Goal: Task Accomplishment & Management: Complete application form

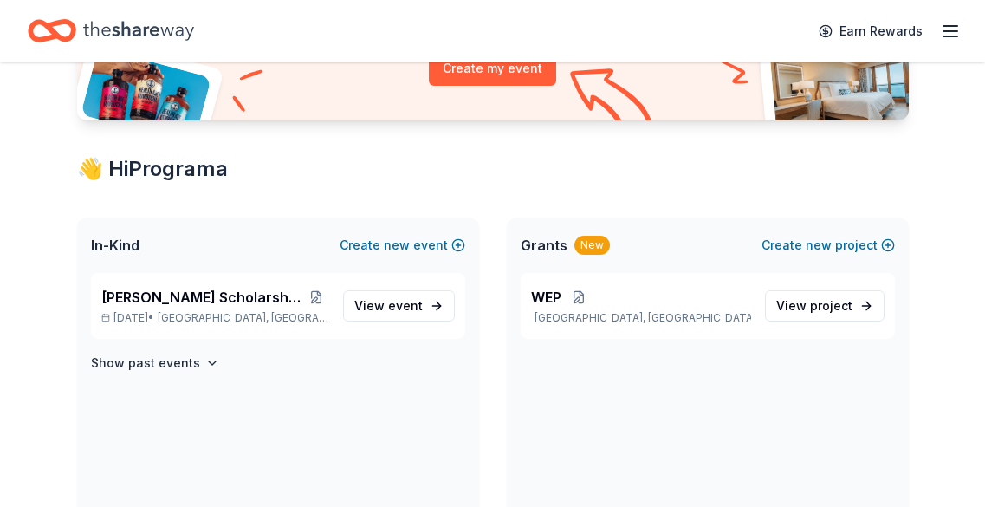
scroll to position [228, 0]
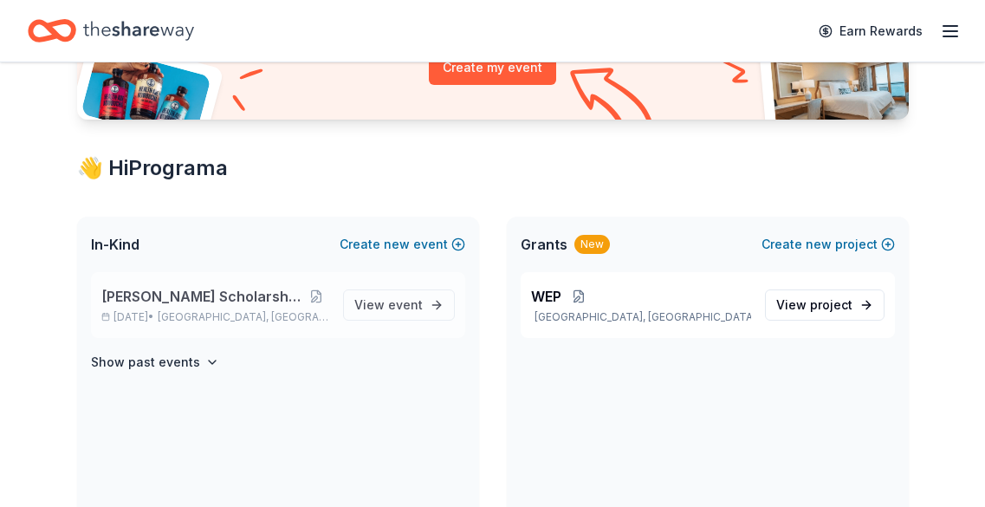
click at [280, 303] on span "[PERSON_NAME] Scholarship Fundraiser" at bounding box center [202, 296] width 203 height 21
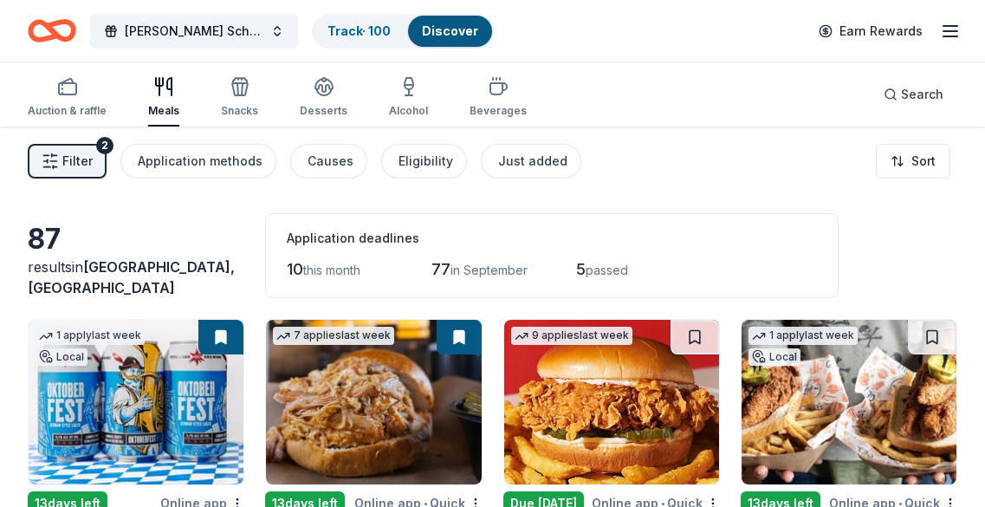
click at [71, 153] on span "Filter" at bounding box center [77, 161] width 30 height 21
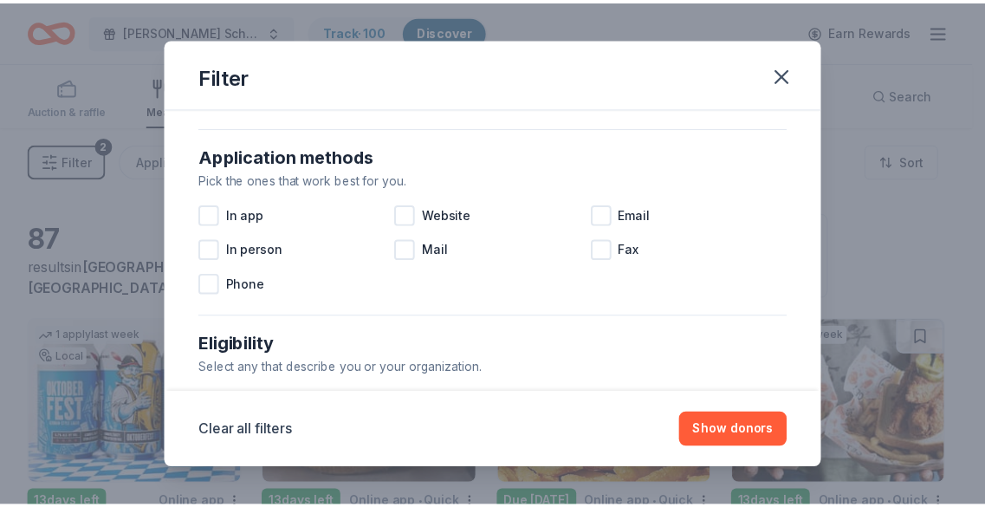
scroll to position [313, 0]
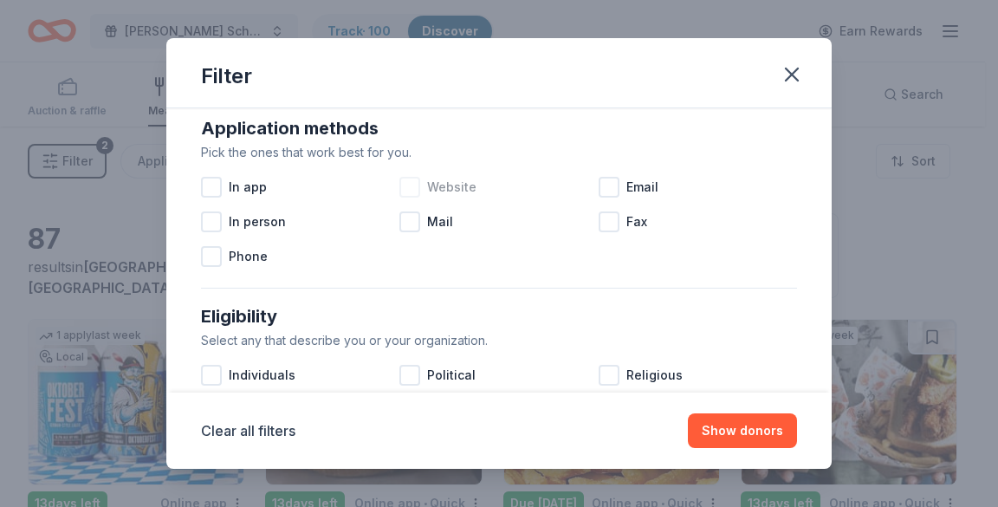
click at [405, 194] on div at bounding box center [409, 187] width 21 height 21
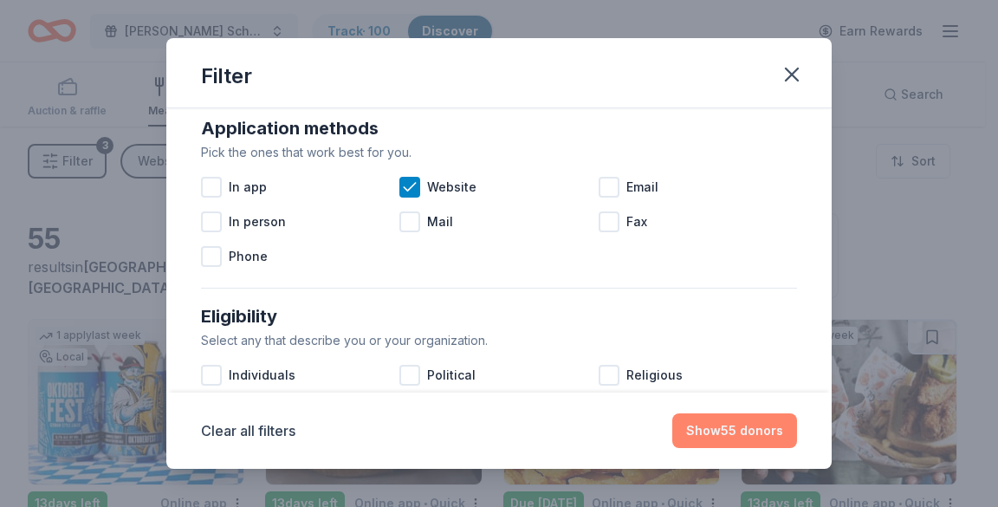
click at [753, 427] on button "Show 55 donors" at bounding box center [734, 430] width 125 height 35
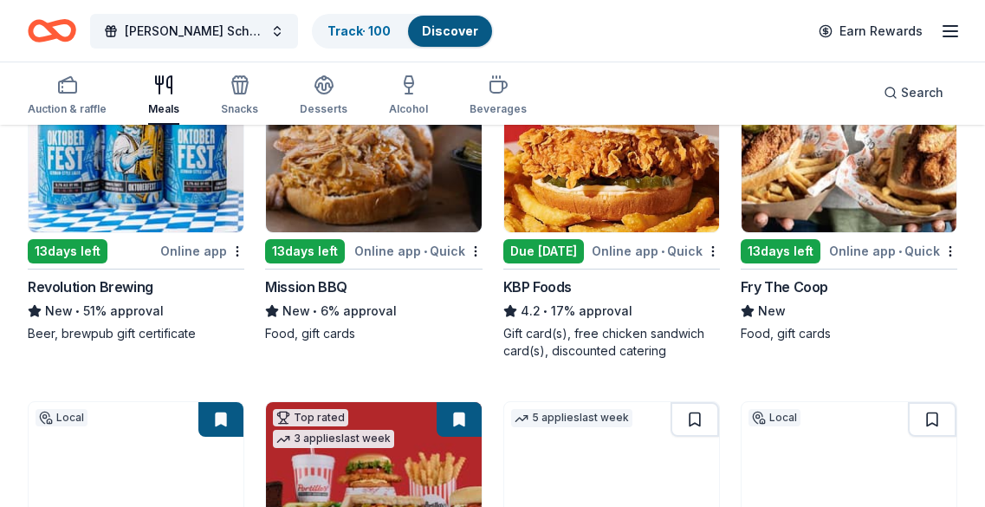
scroll to position [253, 0]
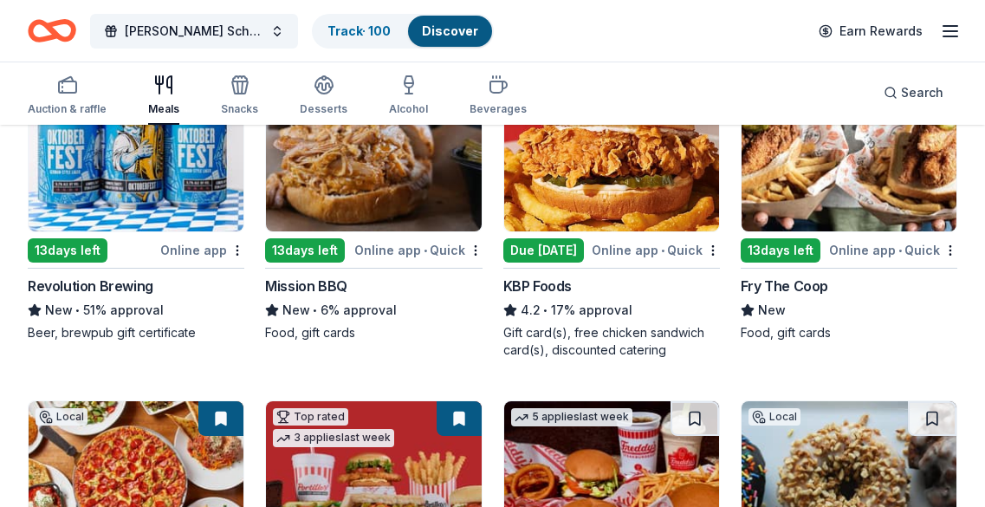
click at [139, 179] on img at bounding box center [136, 149] width 215 height 165
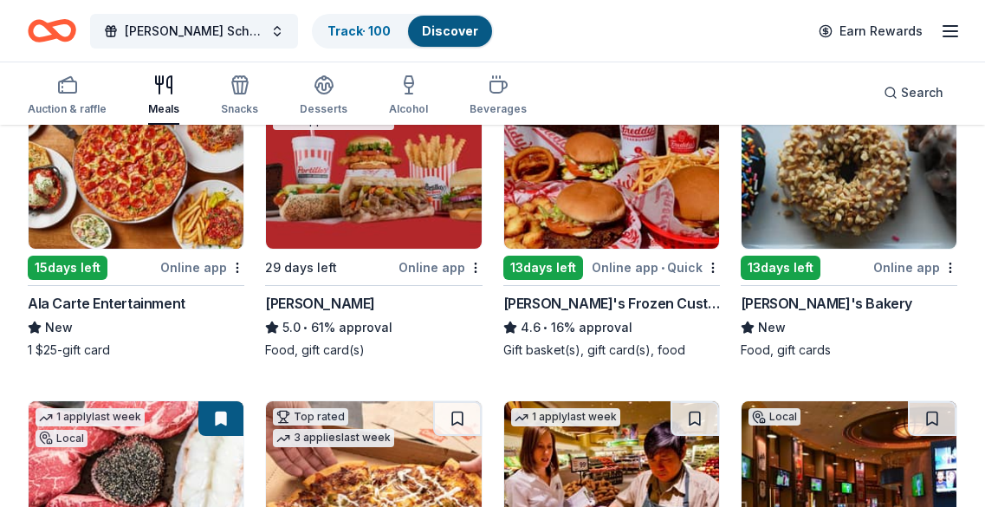
scroll to position [569, 0]
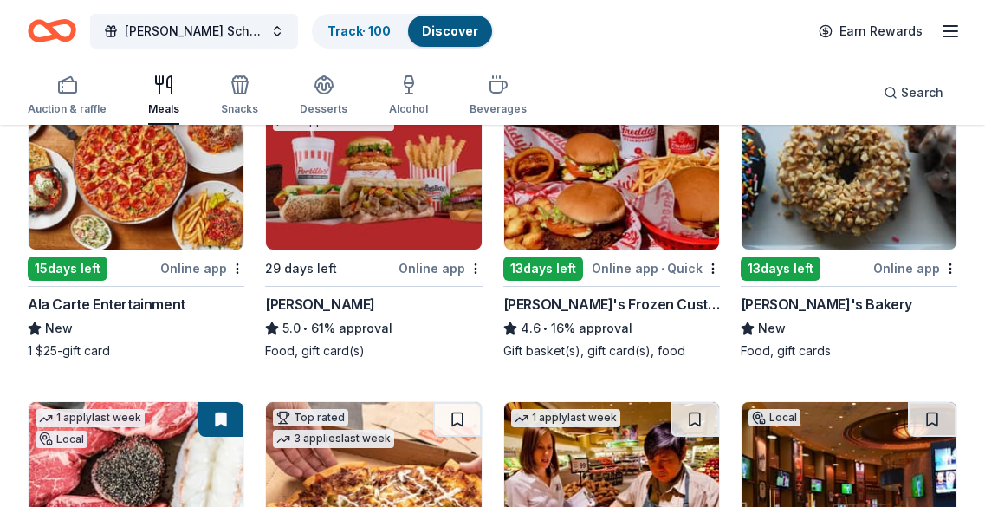
click at [411, 233] on img at bounding box center [373, 167] width 215 height 165
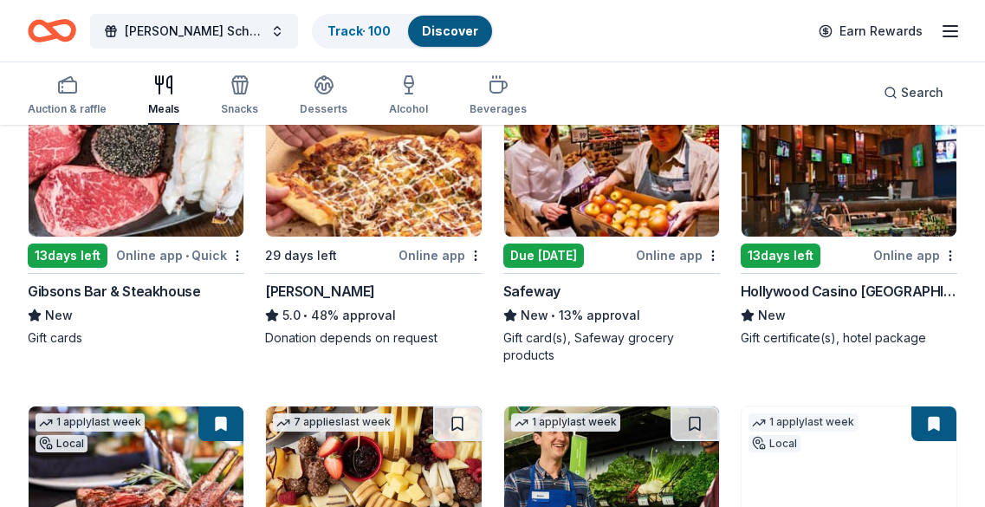
scroll to position [900, 0]
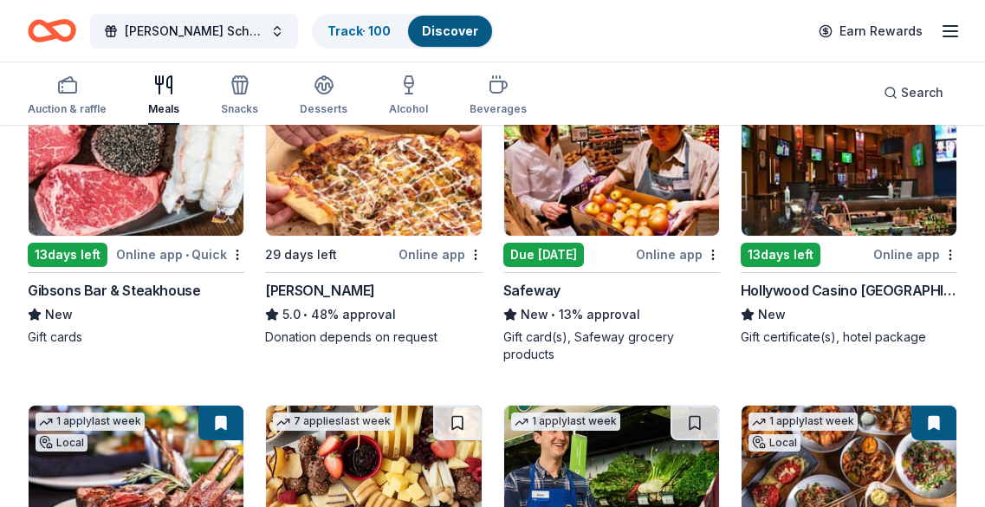
click at [177, 216] on img at bounding box center [136, 153] width 215 height 165
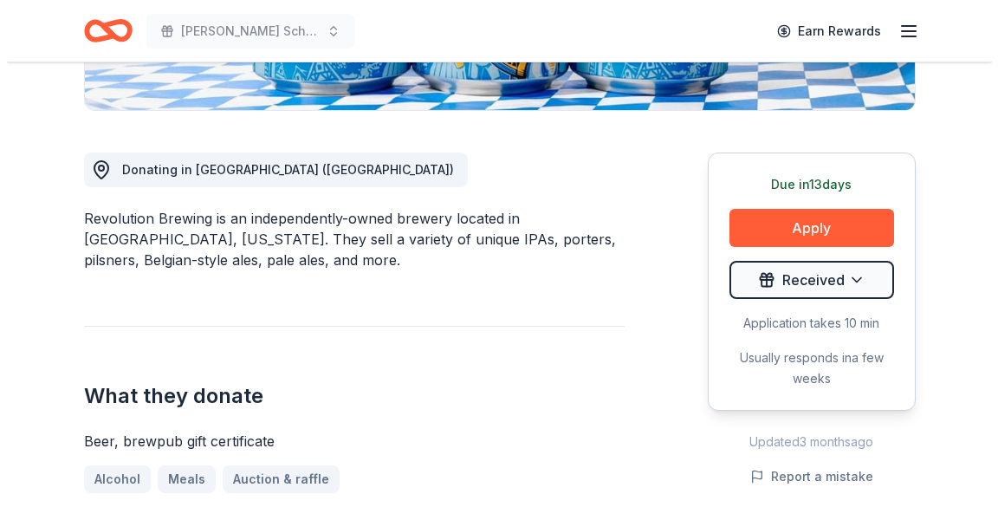
scroll to position [418, 0]
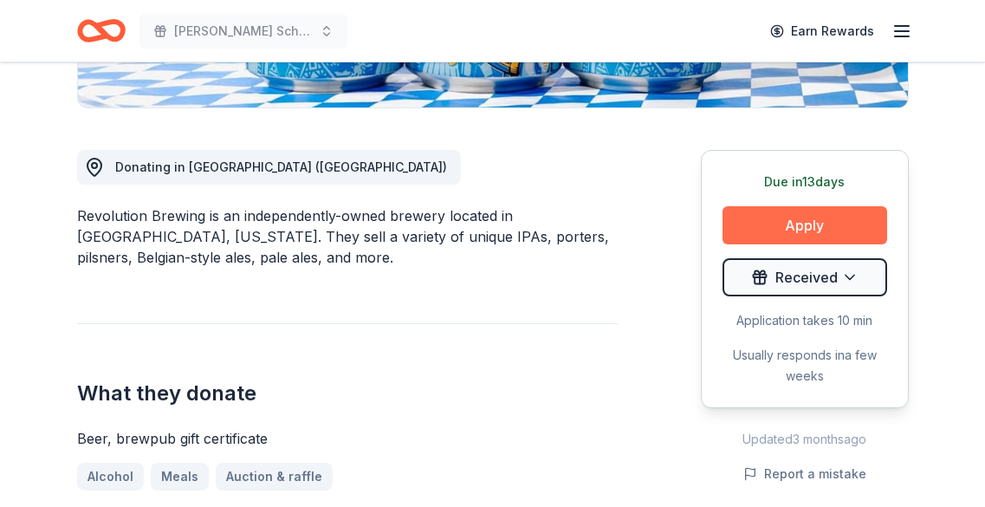
click at [790, 223] on button "Apply" at bounding box center [804, 225] width 165 height 38
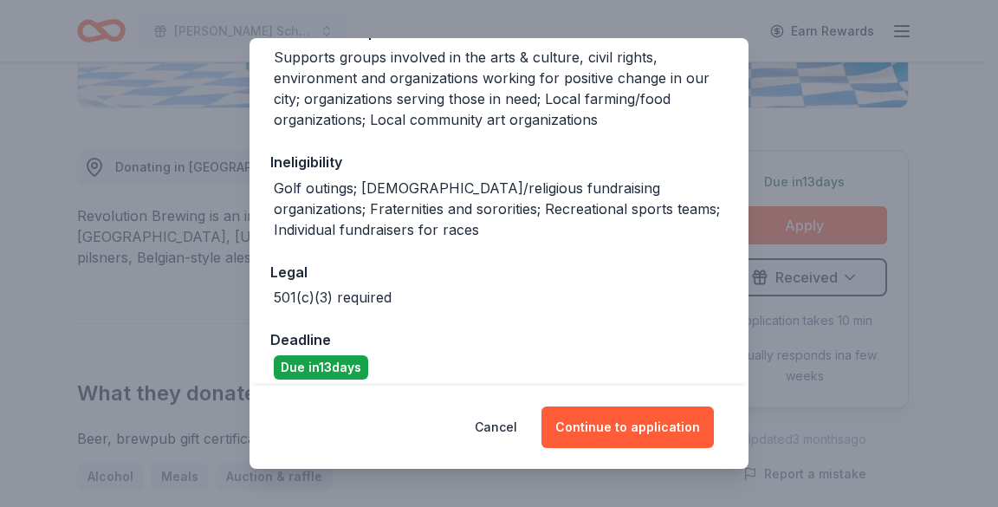
scroll to position [307, 0]
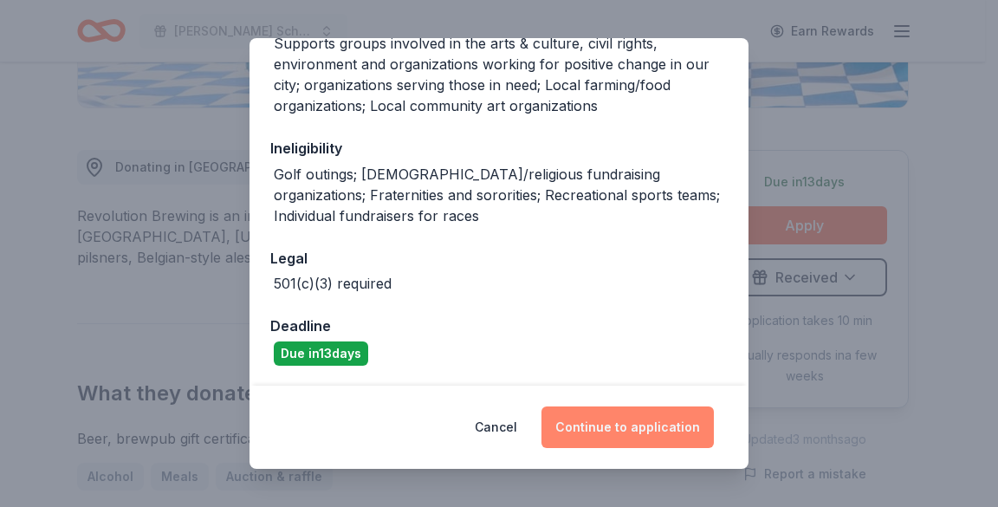
click at [644, 420] on button "Continue to application" at bounding box center [627, 427] width 172 height 42
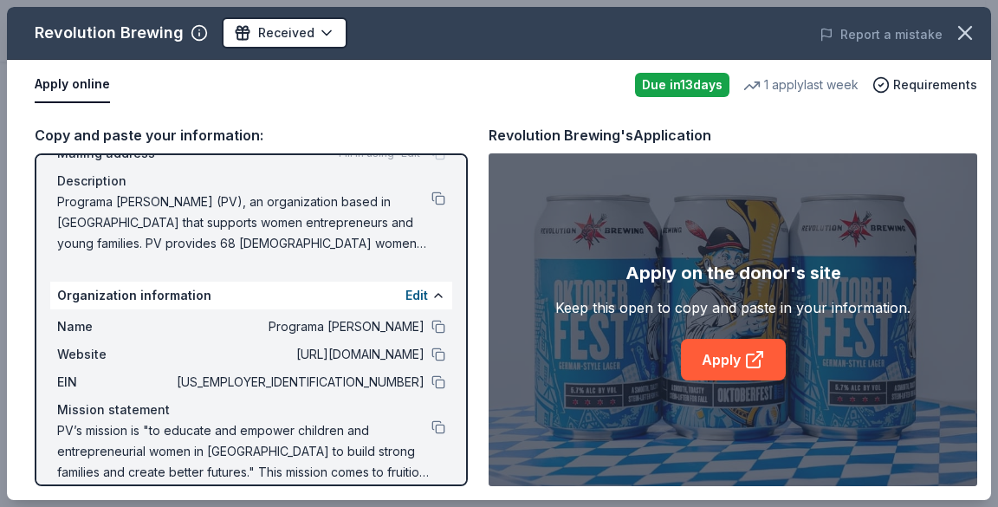
scroll to position [163, 0]
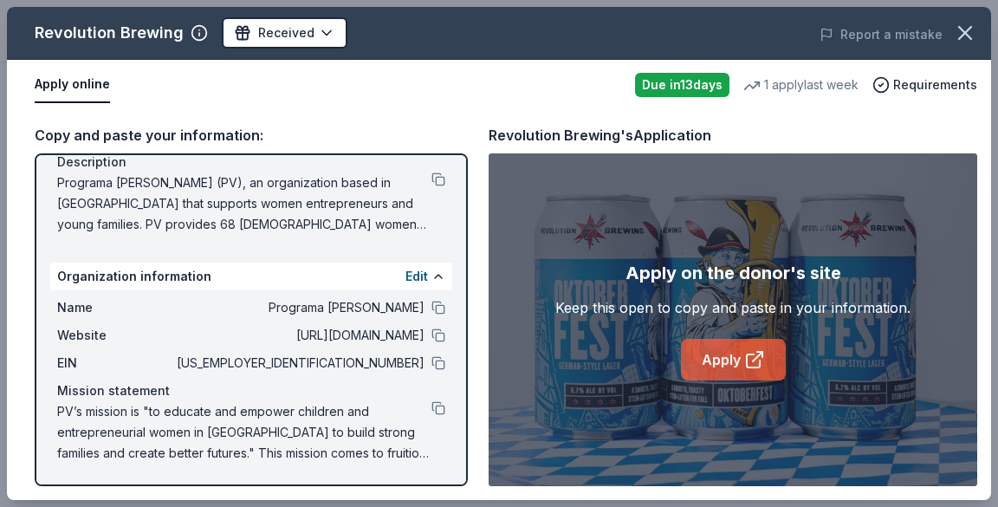
click at [720, 359] on link "Apply" at bounding box center [733, 360] width 105 height 42
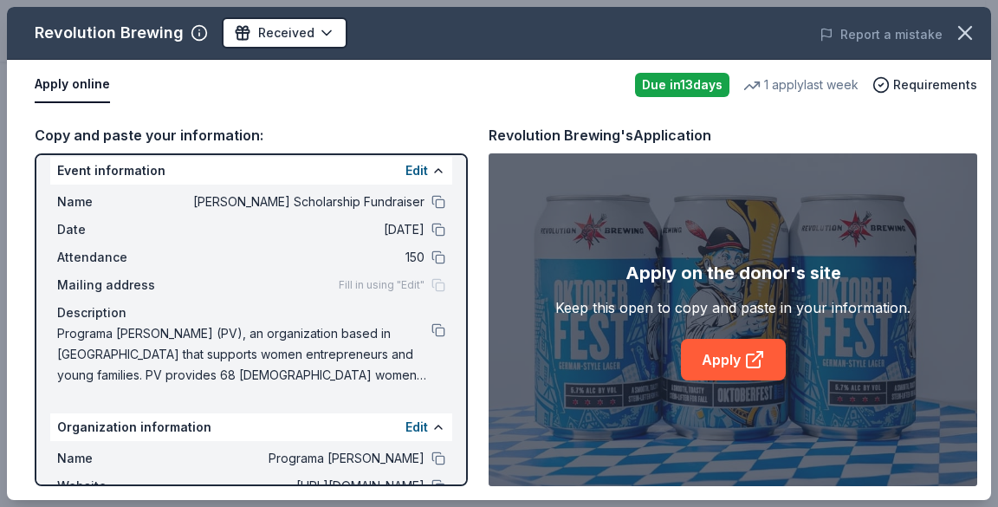
scroll to position [0, 0]
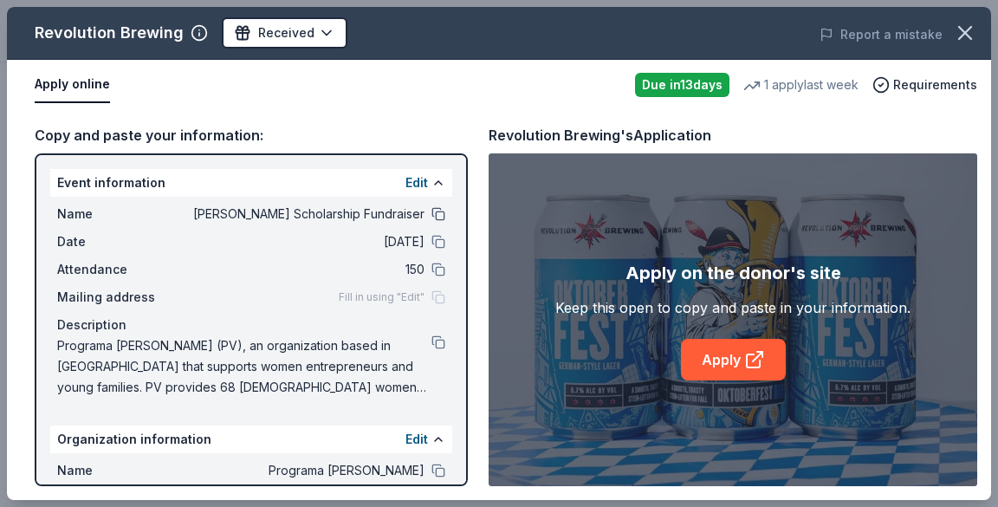
click at [431, 210] on button at bounding box center [438, 214] width 14 height 14
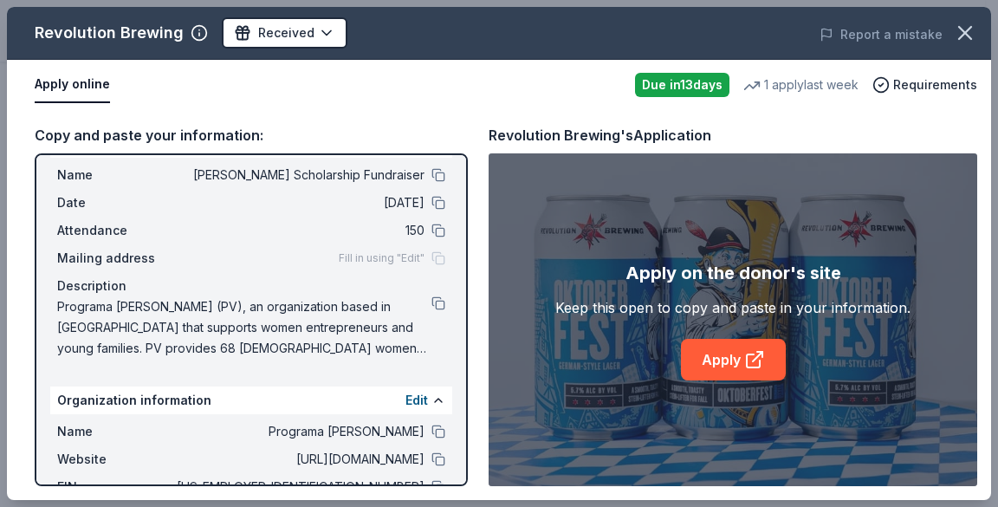
scroll to position [7, 0]
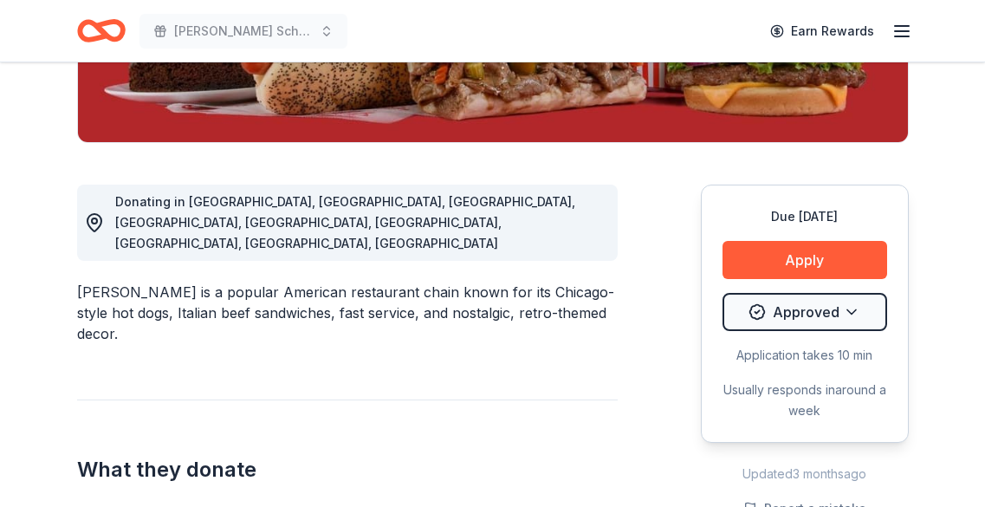
scroll to position [410, 0]
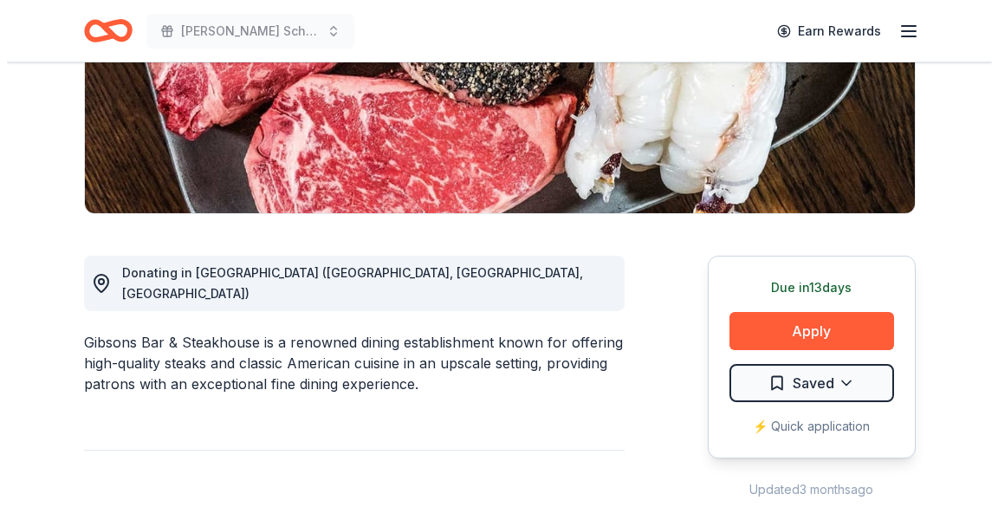
scroll to position [366, 0]
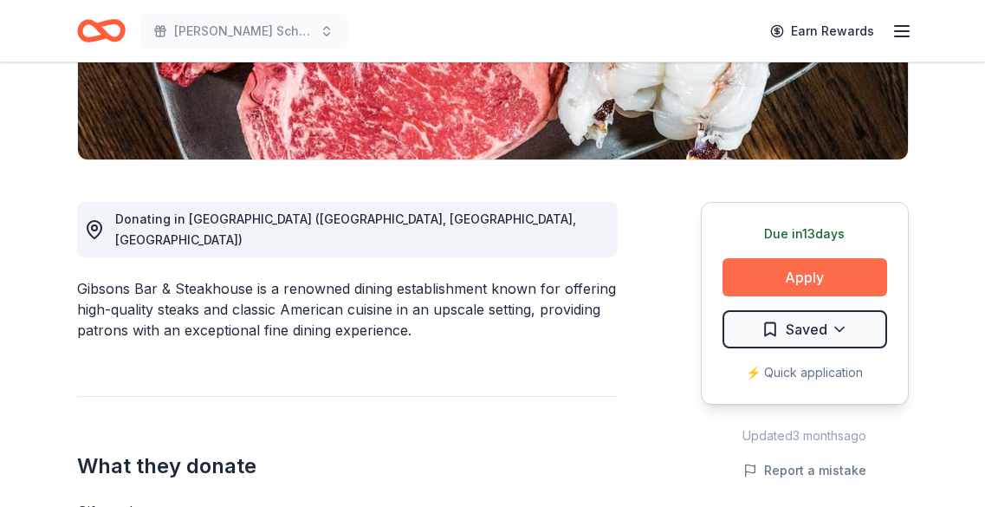
click at [825, 266] on button "Apply" at bounding box center [804, 277] width 165 height 38
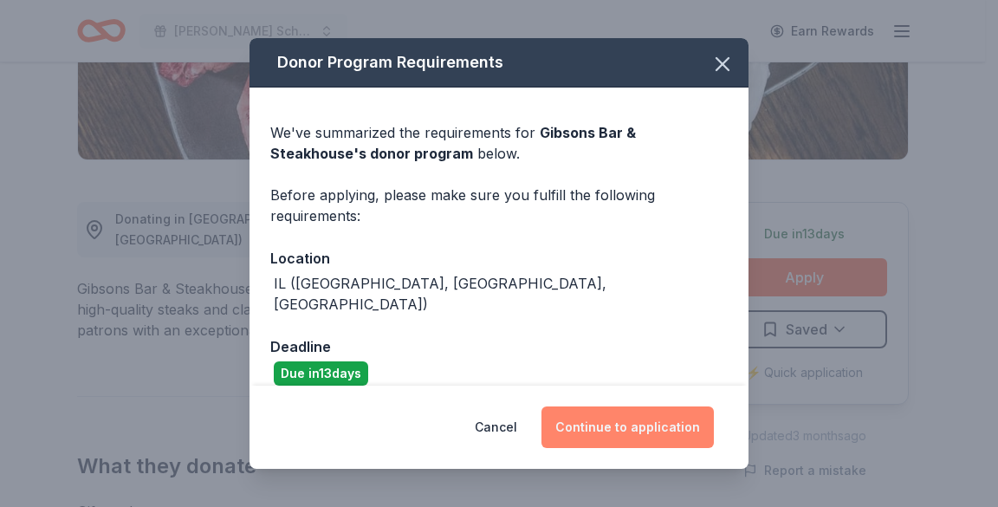
click at [620, 429] on button "Continue to application" at bounding box center [627, 427] width 172 height 42
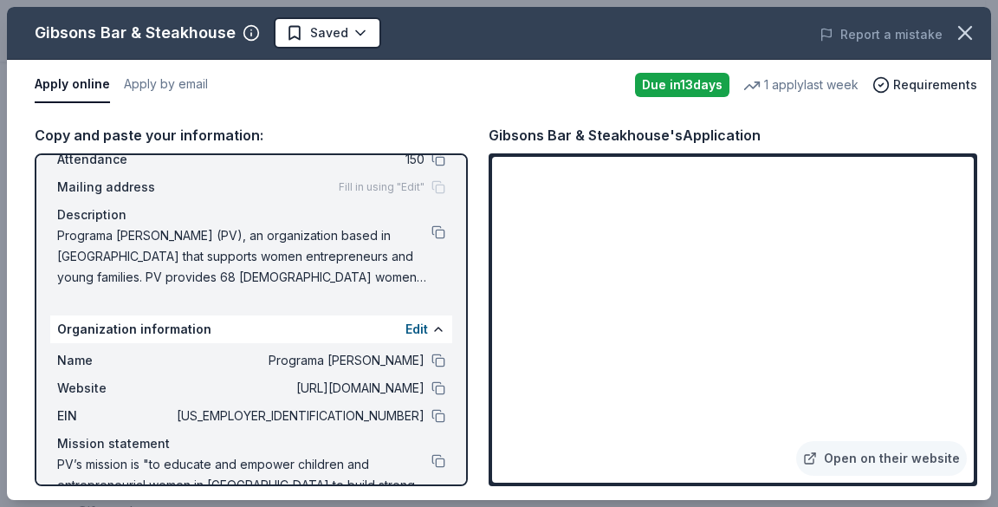
scroll to position [163, 0]
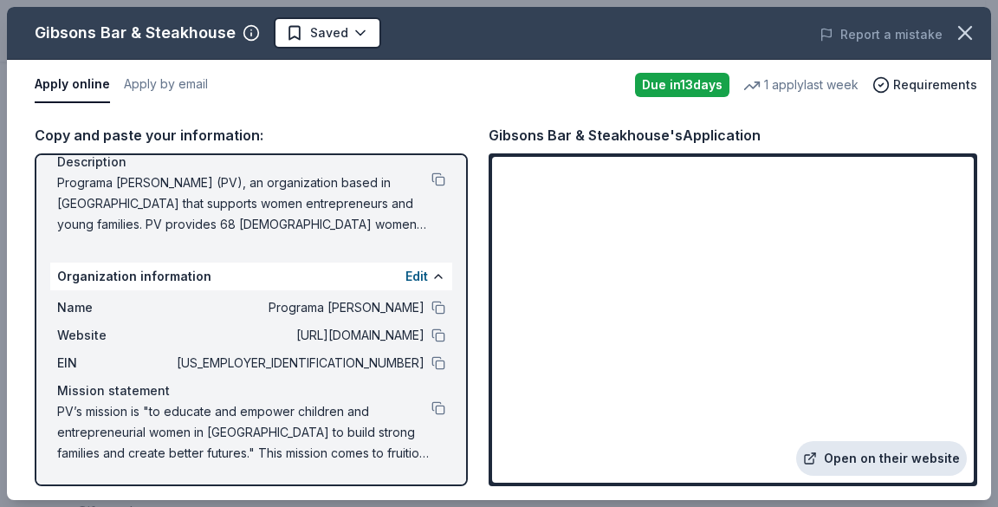
click at [903, 455] on link "Open on their website" at bounding box center [881, 458] width 171 height 35
click at [431, 307] on button at bounding box center [438, 307] width 14 height 14
click at [431, 409] on button at bounding box center [438, 408] width 14 height 14
click at [471, 87] on div "Apply online Apply by email" at bounding box center [328, 85] width 586 height 36
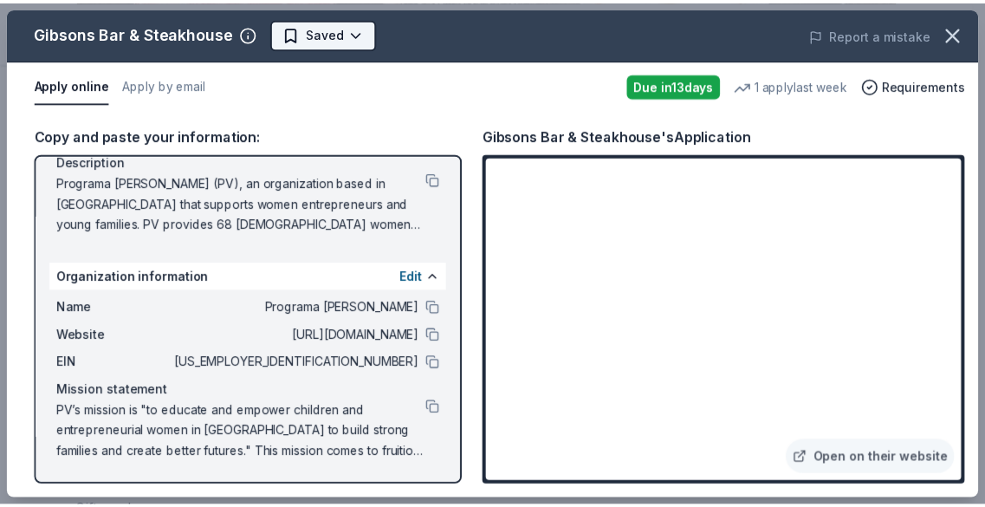
scroll to position [0, 0]
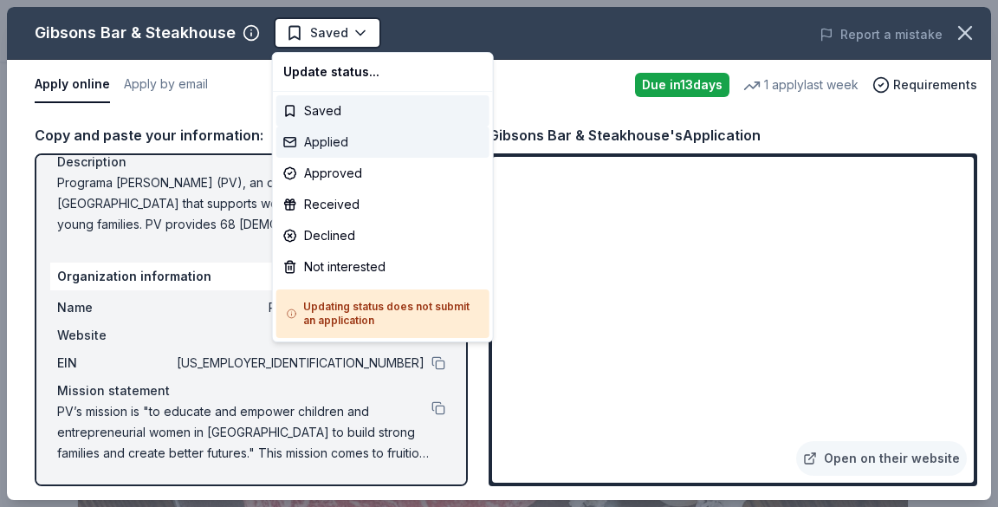
click at [339, 135] on div "Applied" at bounding box center [382, 141] width 213 height 31
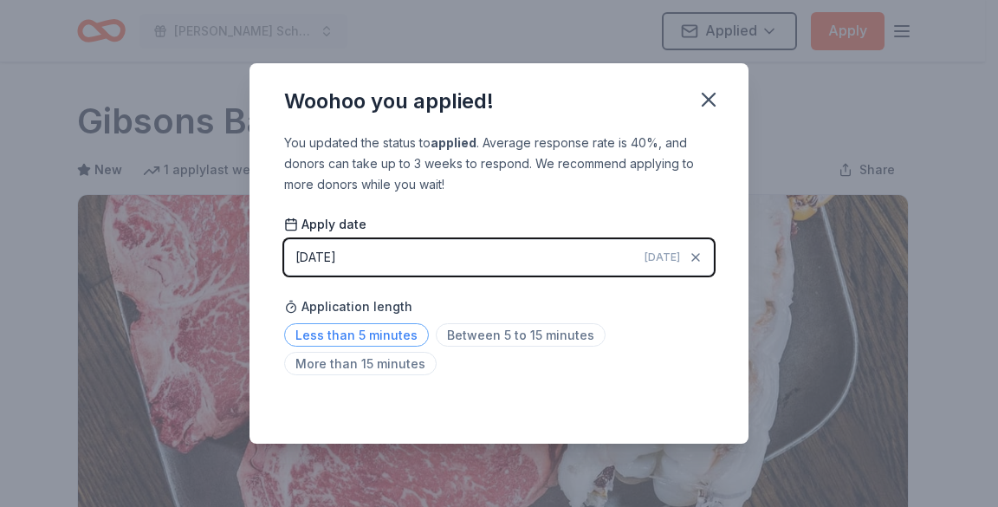
click at [363, 337] on span "Less than 5 minutes" at bounding box center [356, 334] width 145 height 23
click at [707, 103] on icon "button" at bounding box center [708, 99] width 24 height 24
